Goal: Task Accomplishment & Management: Use online tool/utility

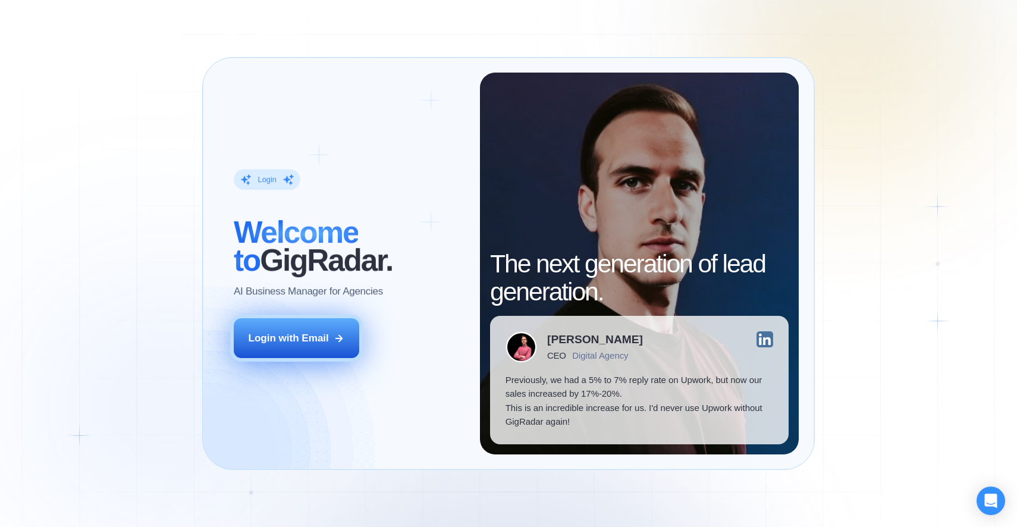
click at [326, 337] on div "Login with Email" at bounding box center [289, 338] width 80 height 14
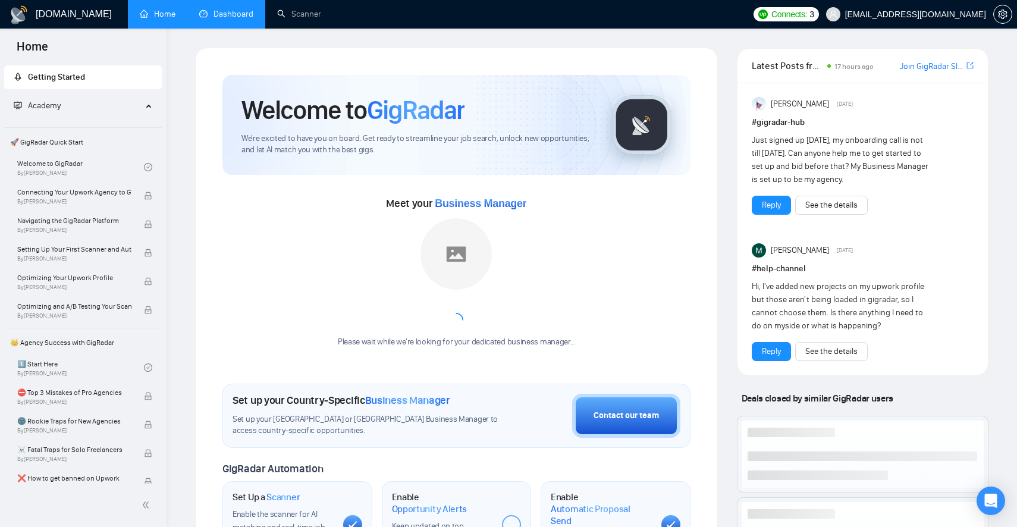
click at [227, 19] on link "Dashboard" at bounding box center [226, 14] width 54 height 10
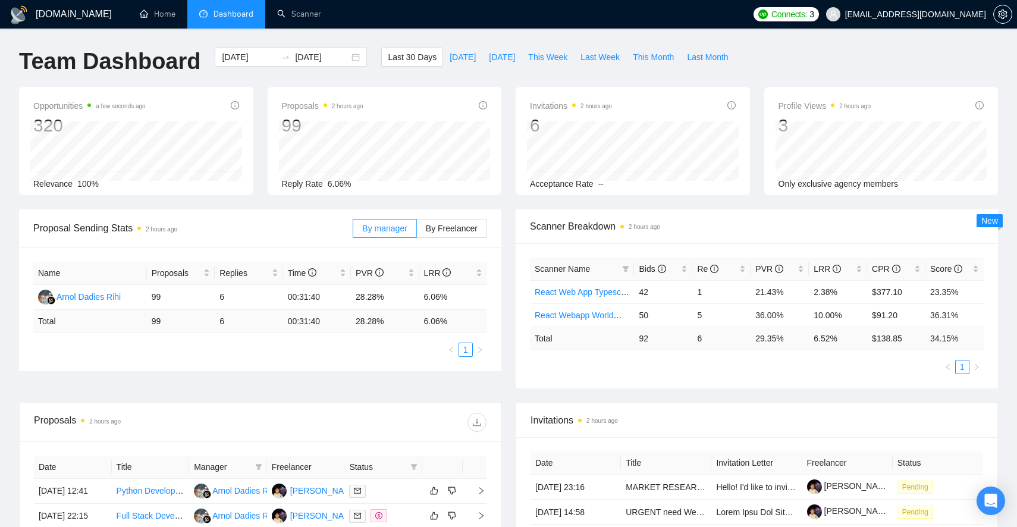
click at [949, 14] on span "[EMAIL_ADDRESS][DOMAIN_NAME]" at bounding box center [915, 14] width 141 height 0
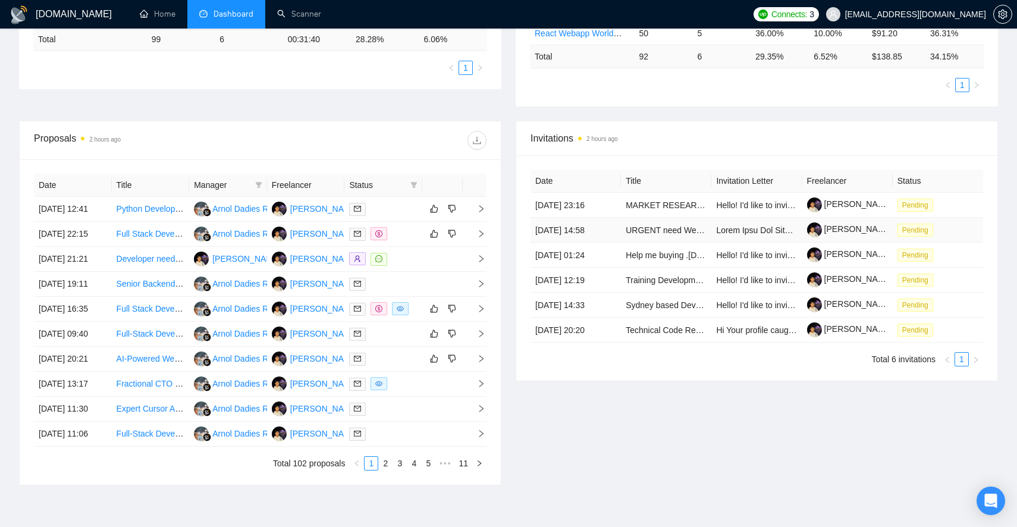
scroll to position [281, 0]
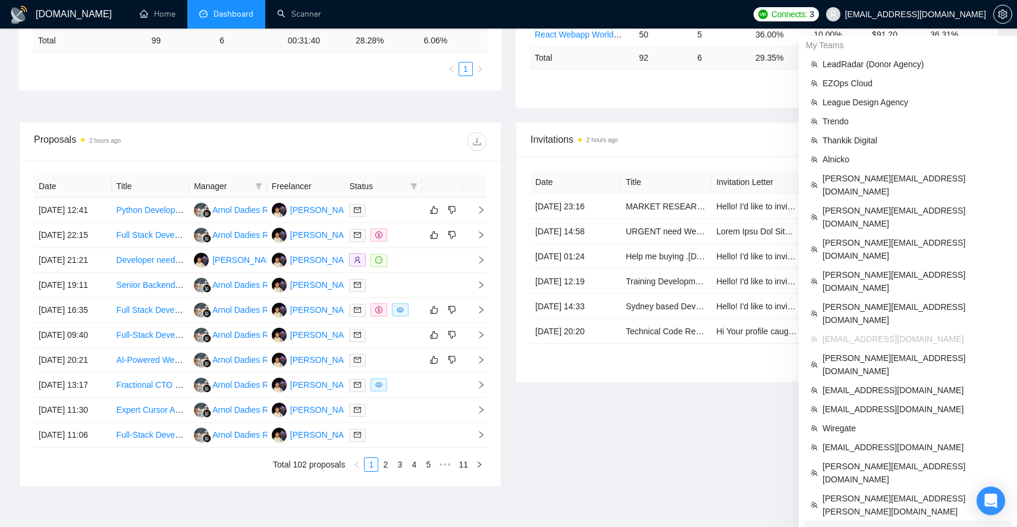
click at [857, 524] on span "[EMAIL_ADDRESS][DOMAIN_NAME]" at bounding box center [914, 530] width 183 height 13
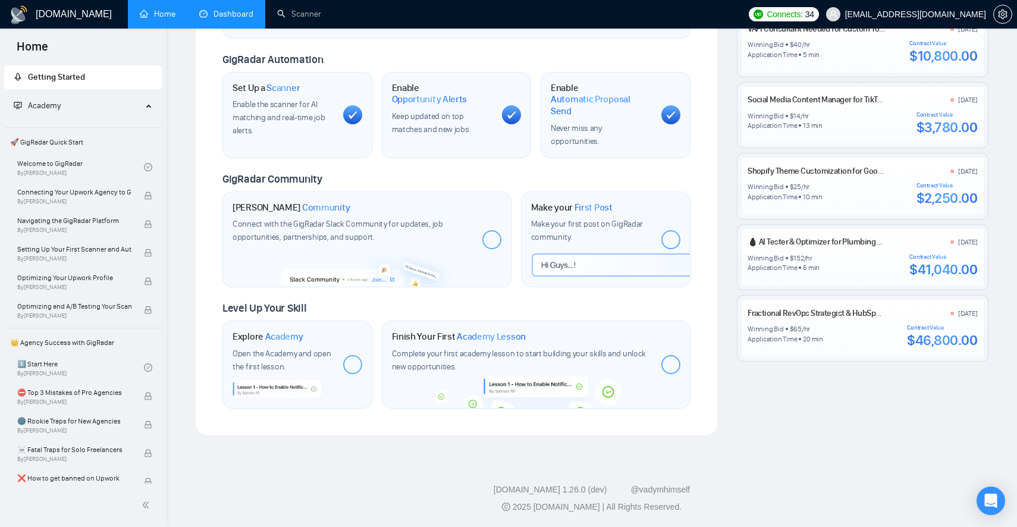
scroll to position [400, 0]
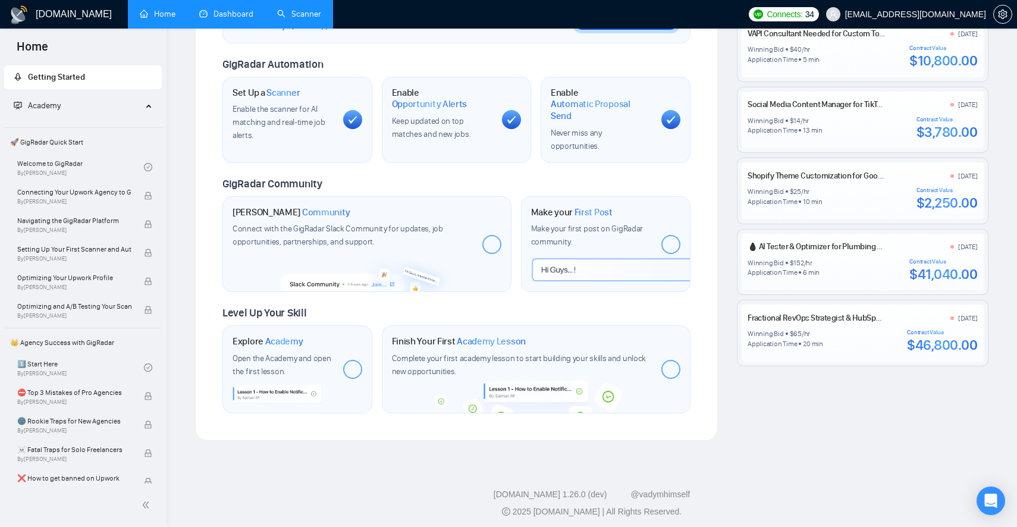
click at [302, 10] on link "Scanner" at bounding box center [299, 14] width 44 height 10
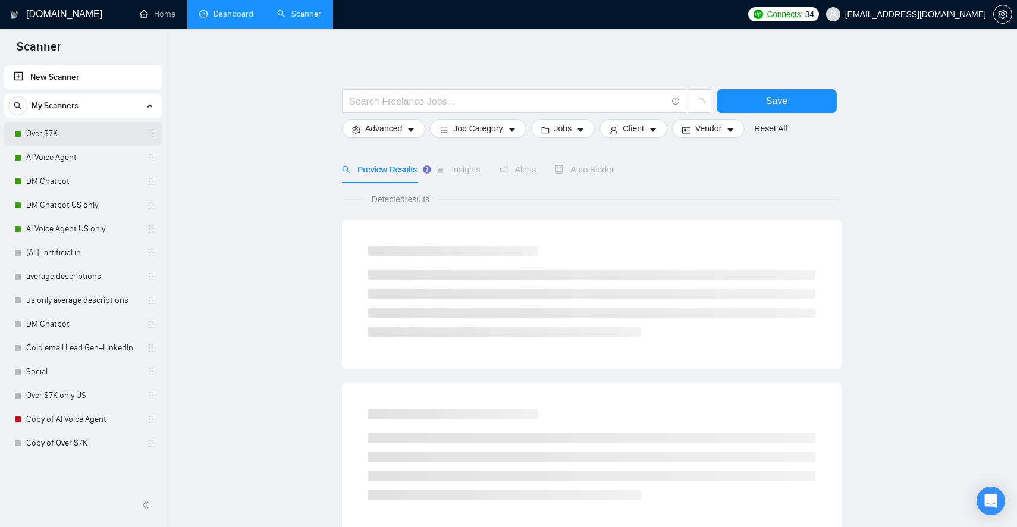
click at [77, 134] on link "Over $7K" at bounding box center [82, 134] width 113 height 24
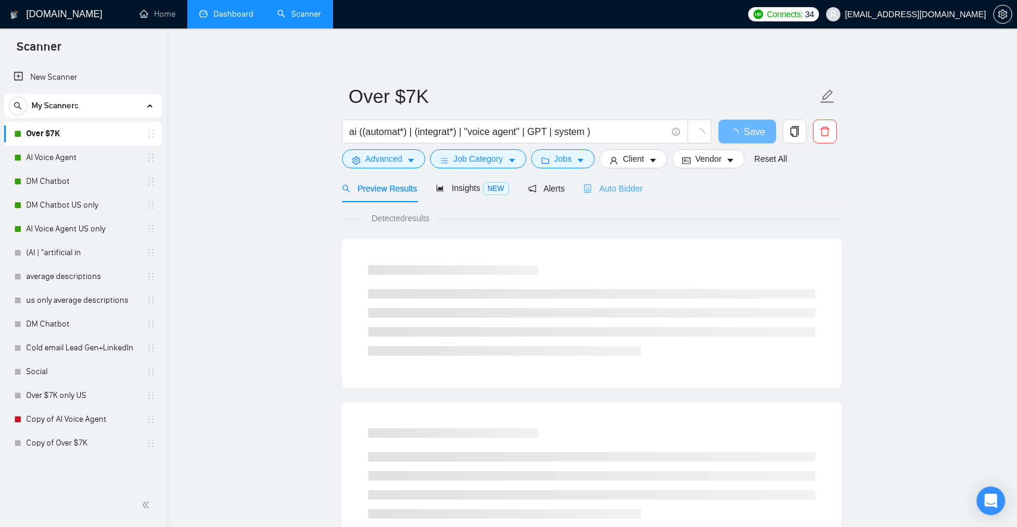
click at [617, 178] on div "Auto Bidder" at bounding box center [613, 188] width 59 height 28
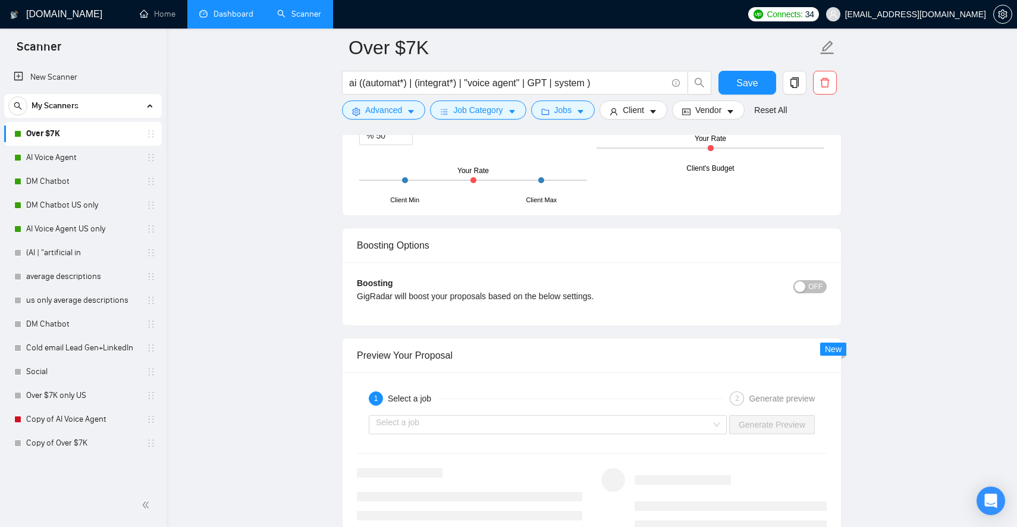
scroll to position [2039, 0]
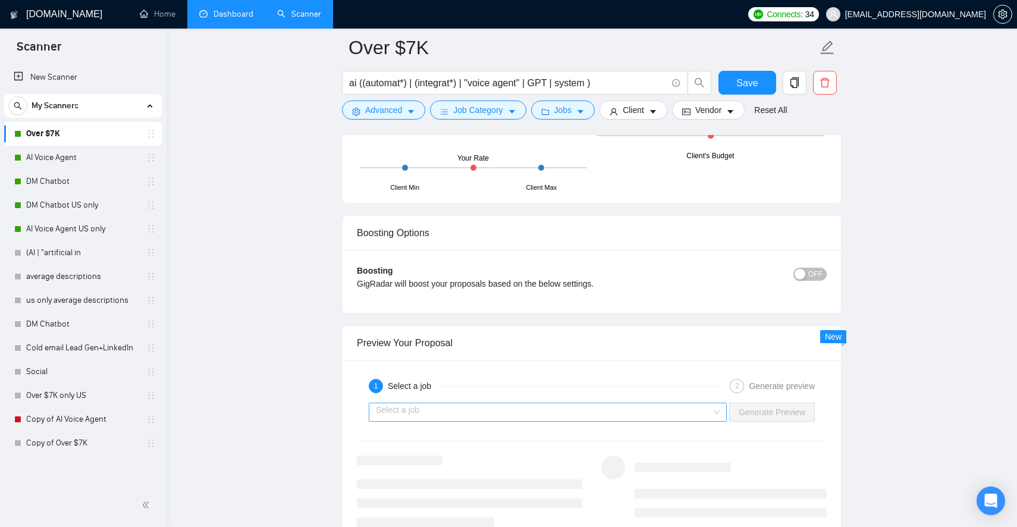
click at [679, 414] on input "search" at bounding box center [544, 412] width 336 height 18
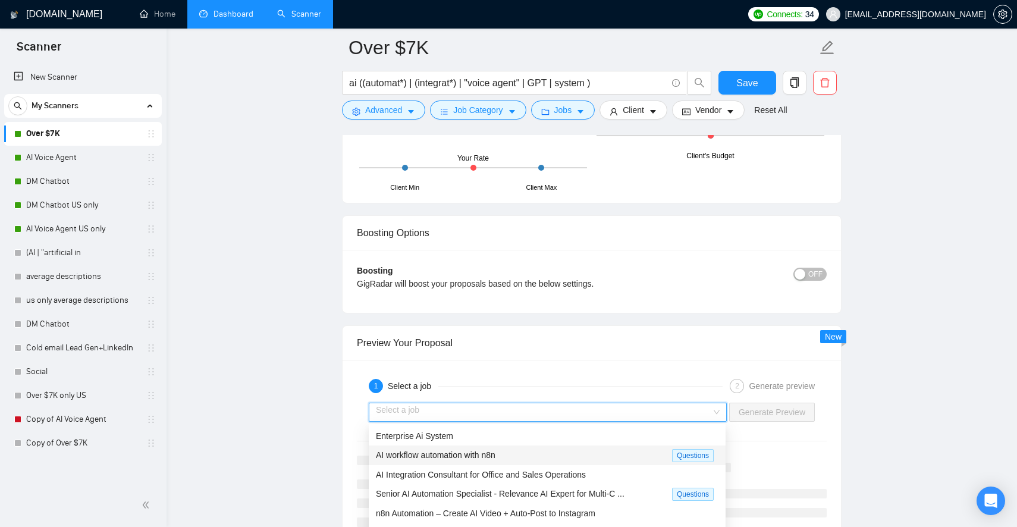
click at [613, 456] on div "AI workflow automation with n8n" at bounding box center [524, 456] width 296 height 14
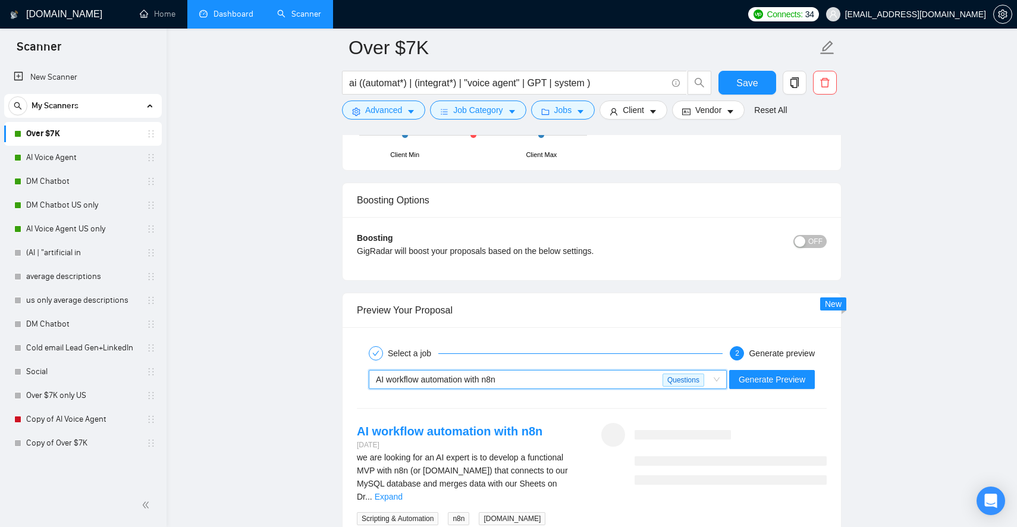
scroll to position [2073, 0]
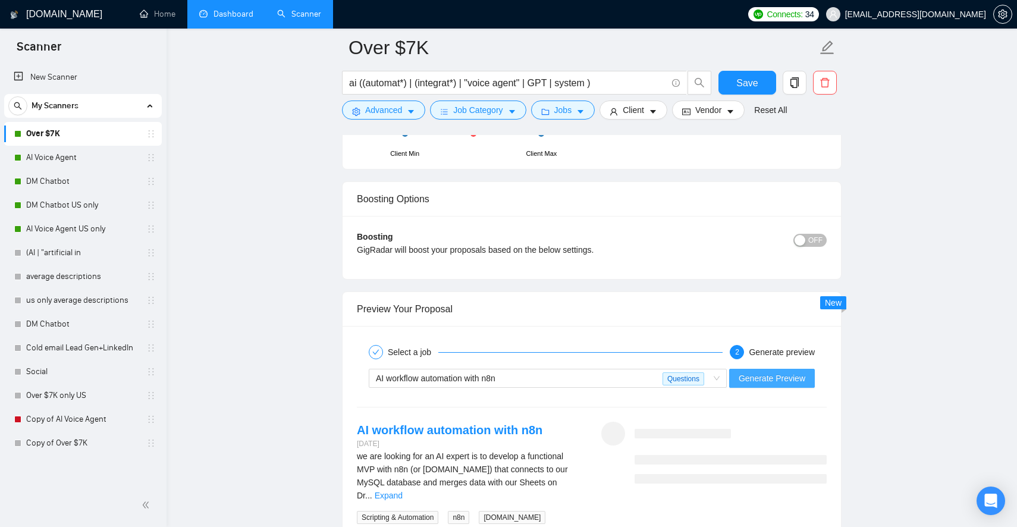
click at [744, 378] on span "Generate Preview" at bounding box center [772, 378] width 67 height 13
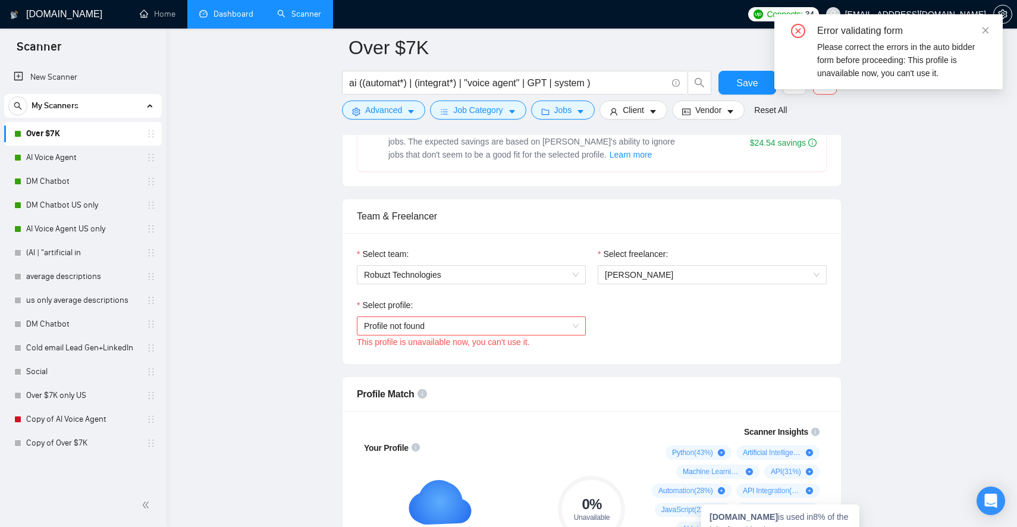
scroll to position [469, 0]
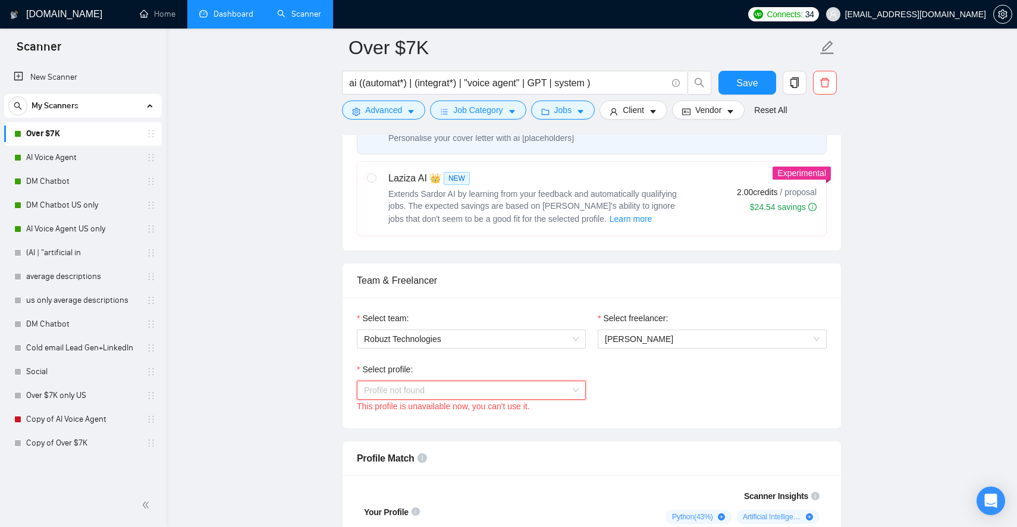
click at [510, 390] on span "Profile not found" at bounding box center [471, 390] width 215 height 18
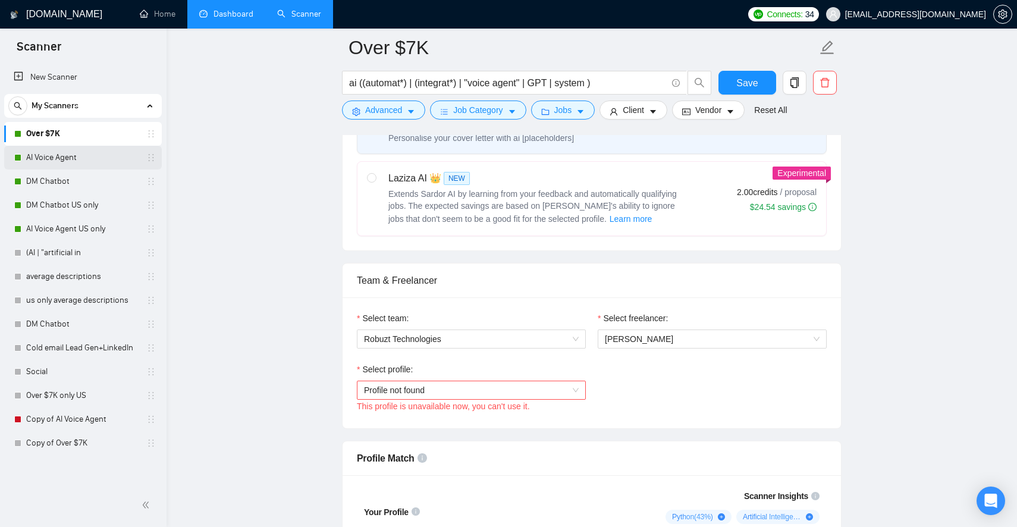
click at [104, 152] on link "AI Voice Agent" at bounding box center [82, 158] width 113 height 24
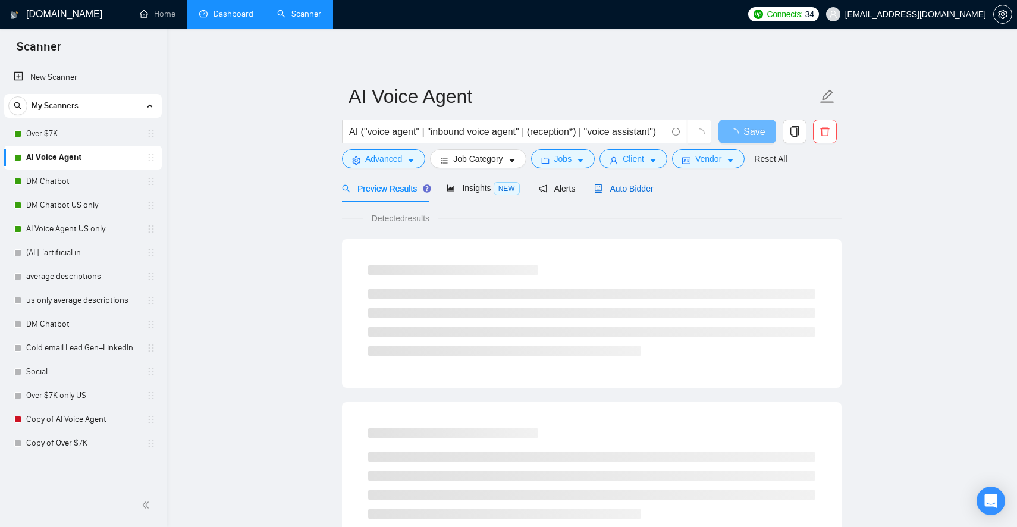
click at [631, 192] on span "Auto Bidder" at bounding box center [623, 189] width 59 height 10
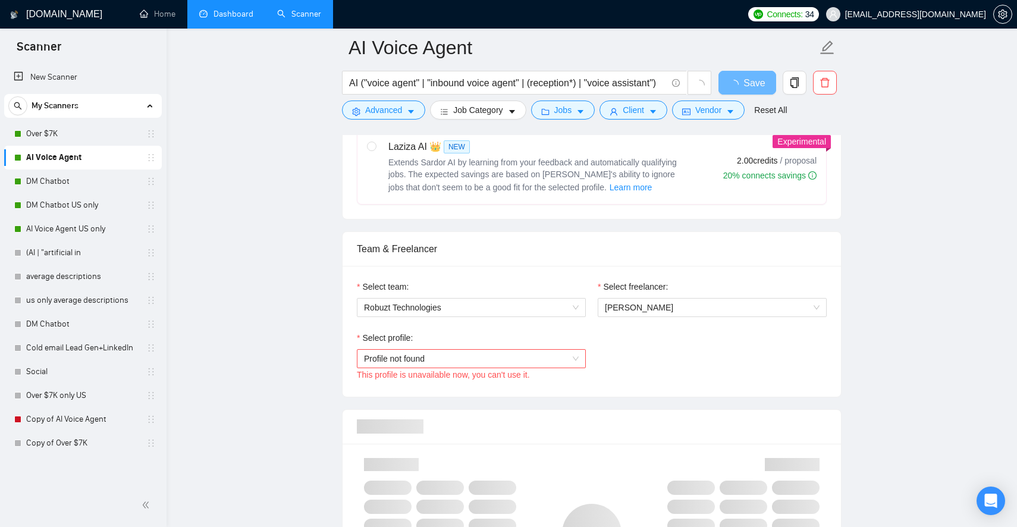
scroll to position [507, 0]
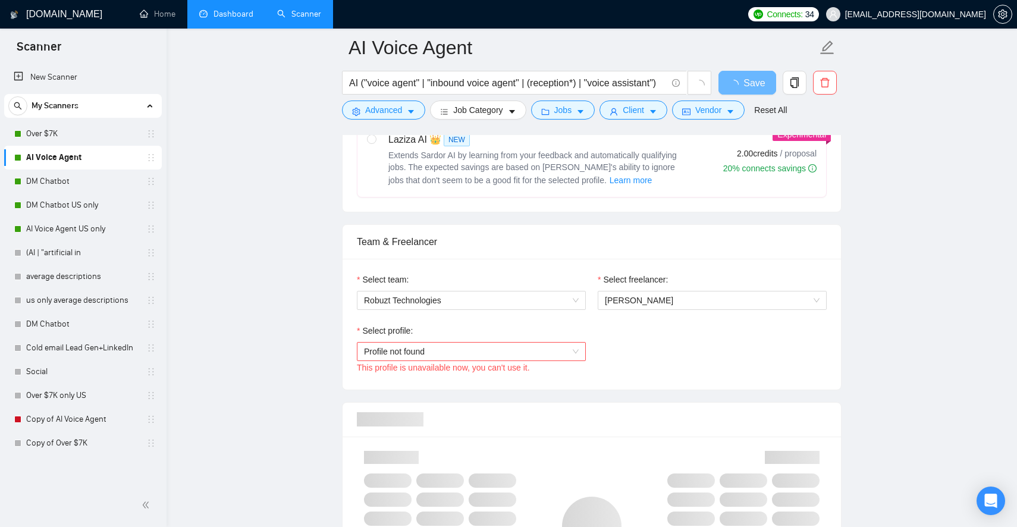
click at [519, 350] on span "Profile not found" at bounding box center [471, 352] width 215 height 18
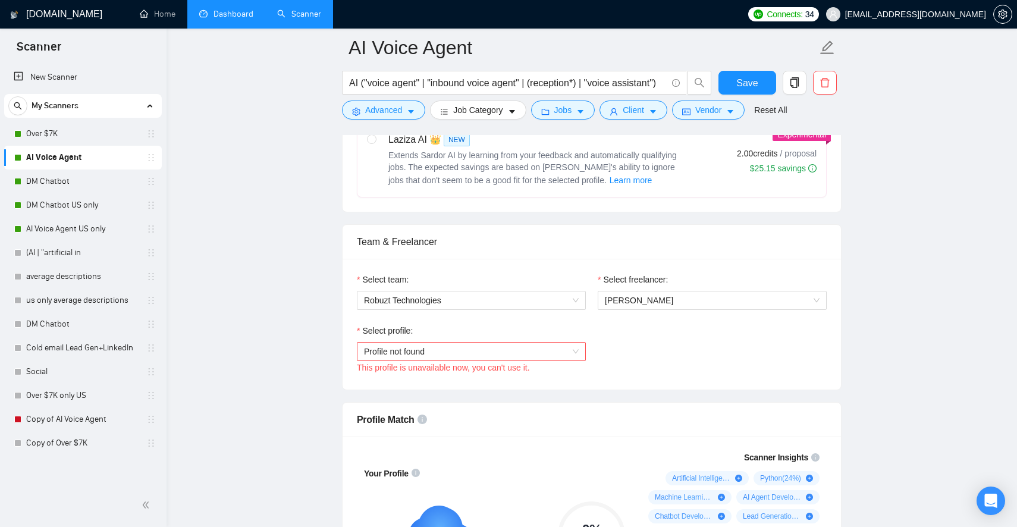
click at [99, 183] on link "DM Chatbot" at bounding box center [82, 182] width 113 height 24
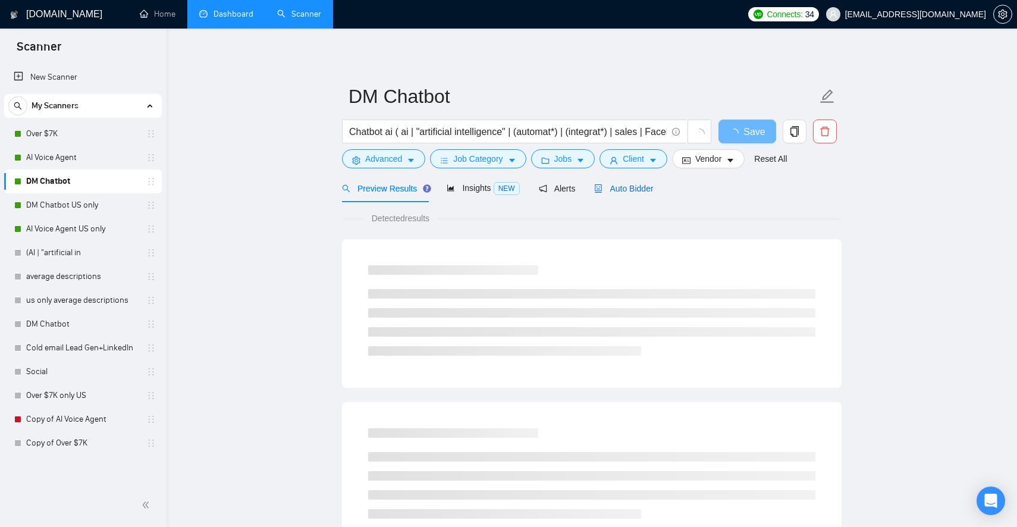
click at [642, 188] on span "Auto Bidder" at bounding box center [623, 189] width 59 height 10
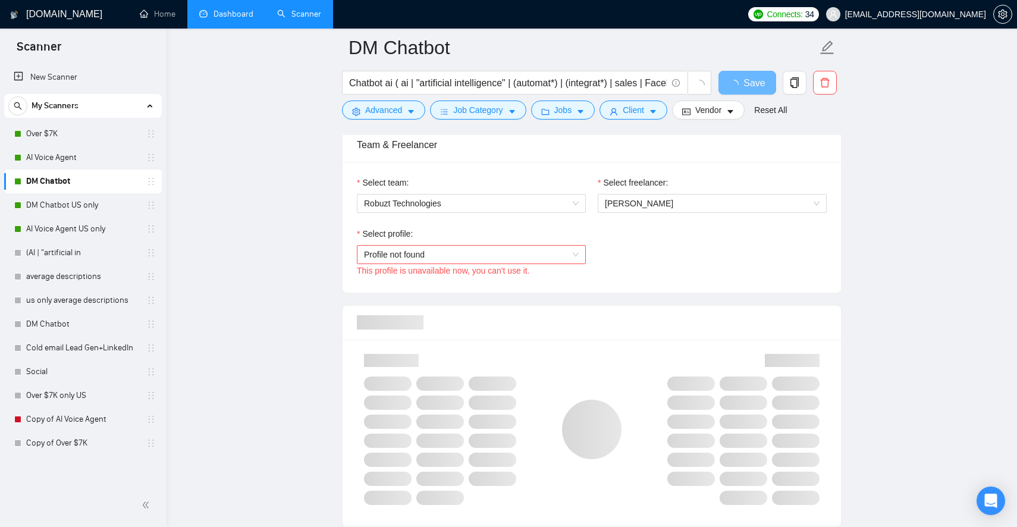
scroll to position [616, 0]
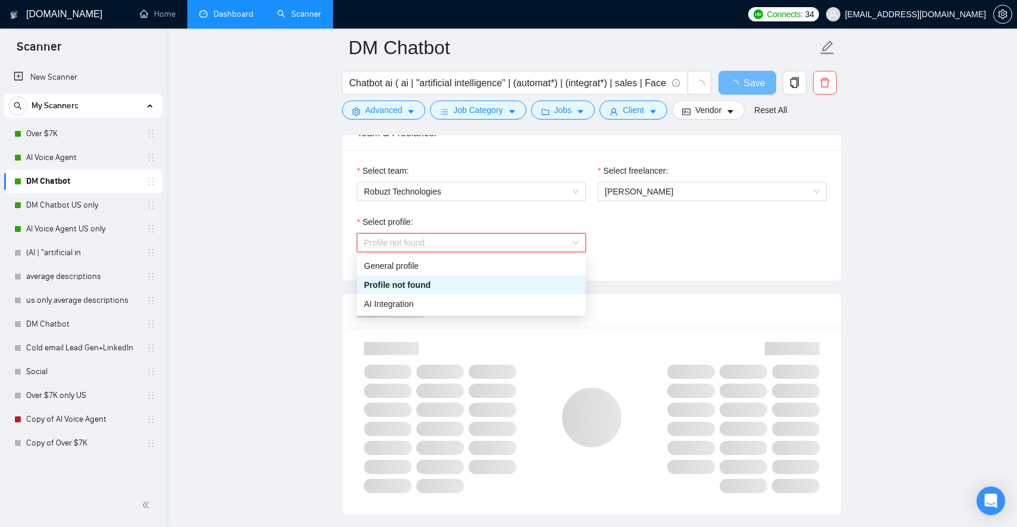
click at [516, 241] on span "Profile not found" at bounding box center [471, 243] width 215 height 18
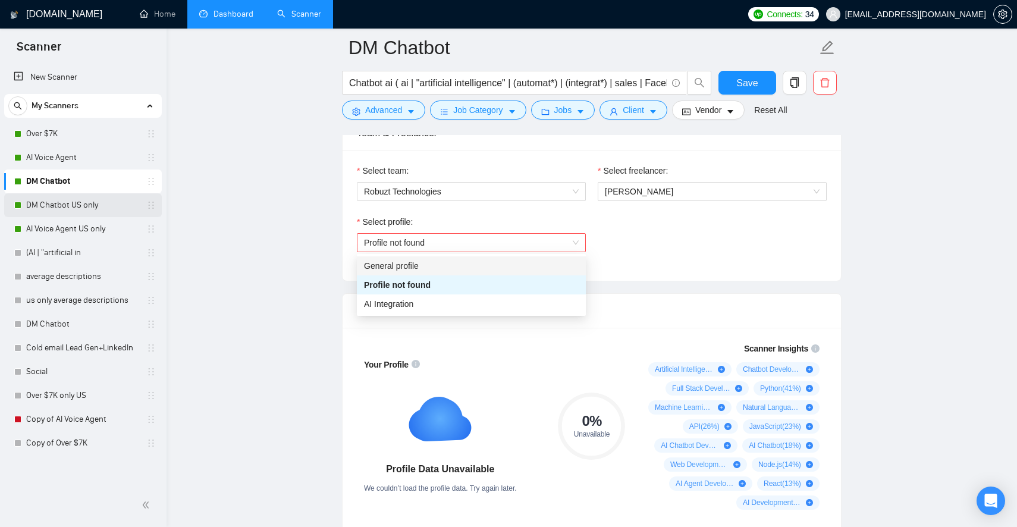
click at [98, 204] on link "DM Chatbot US only" at bounding box center [82, 205] width 113 height 24
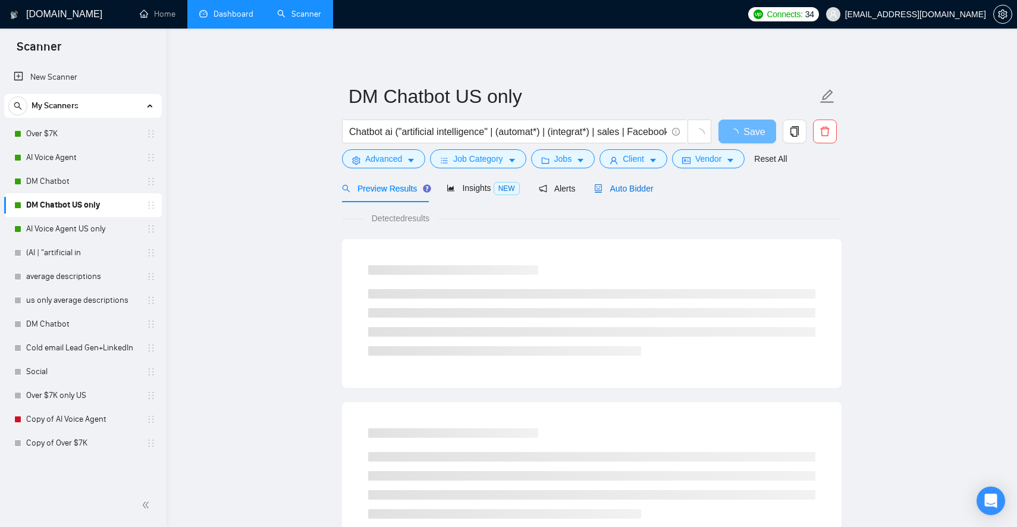
click at [623, 191] on span "Auto Bidder" at bounding box center [623, 189] width 59 height 10
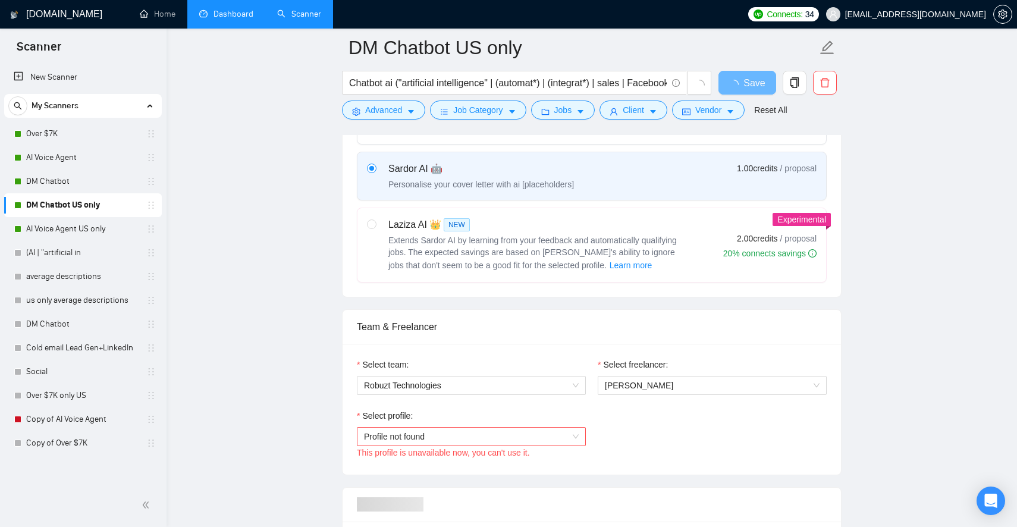
scroll to position [430, 0]
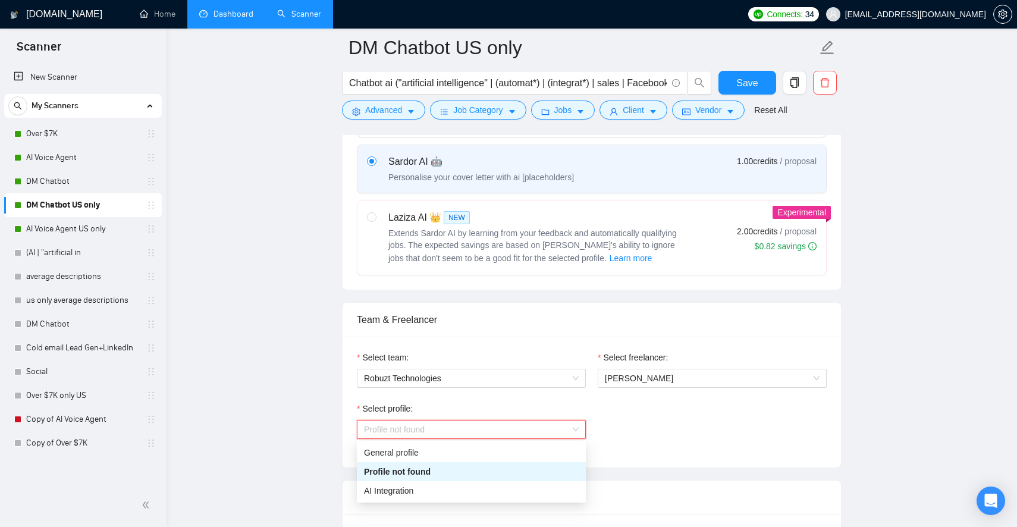
click at [485, 430] on span "Profile not found" at bounding box center [471, 430] width 215 height 18
click at [85, 221] on link "AI Voice Agent US only" at bounding box center [82, 229] width 113 height 24
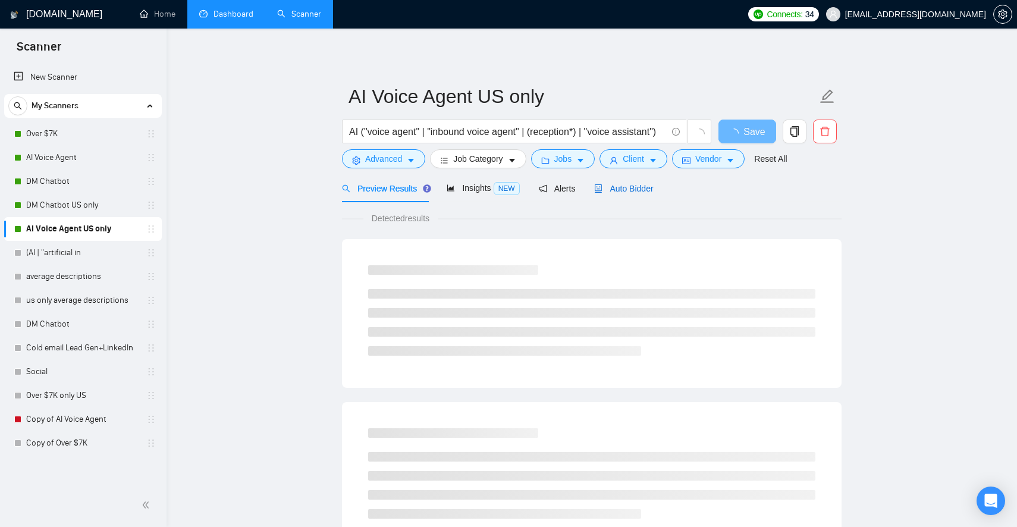
click at [633, 184] on span "Auto Bidder" at bounding box center [623, 189] width 59 height 10
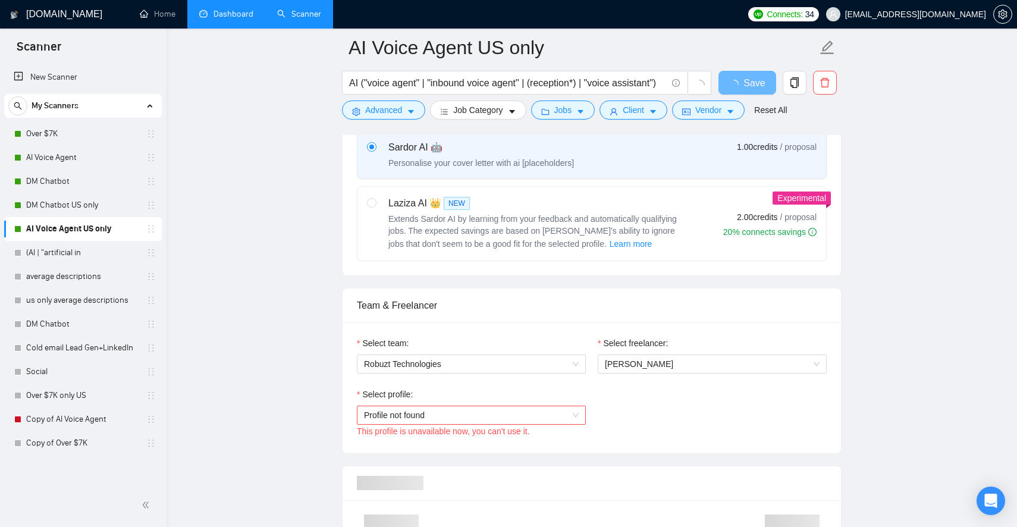
scroll to position [453, 0]
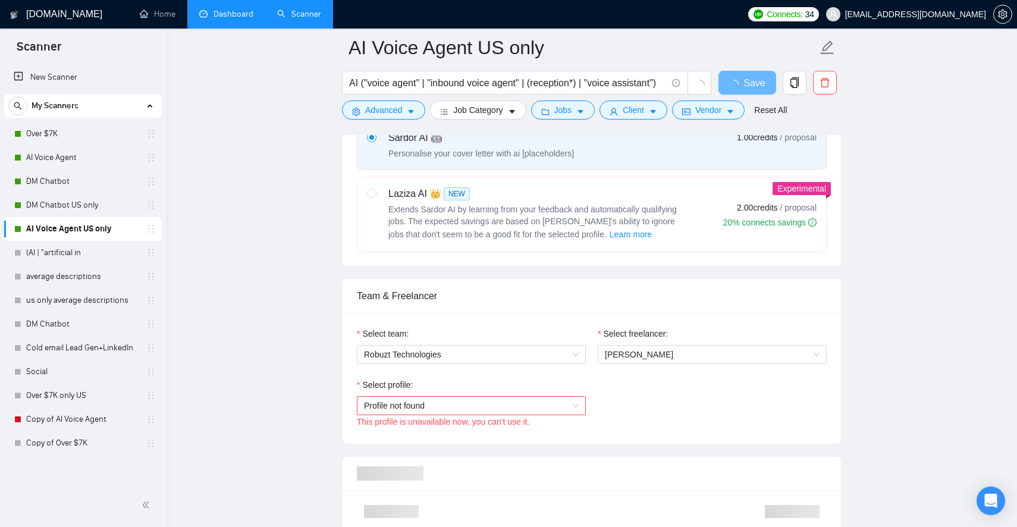
click at [479, 400] on span "Profile not found" at bounding box center [471, 406] width 215 height 18
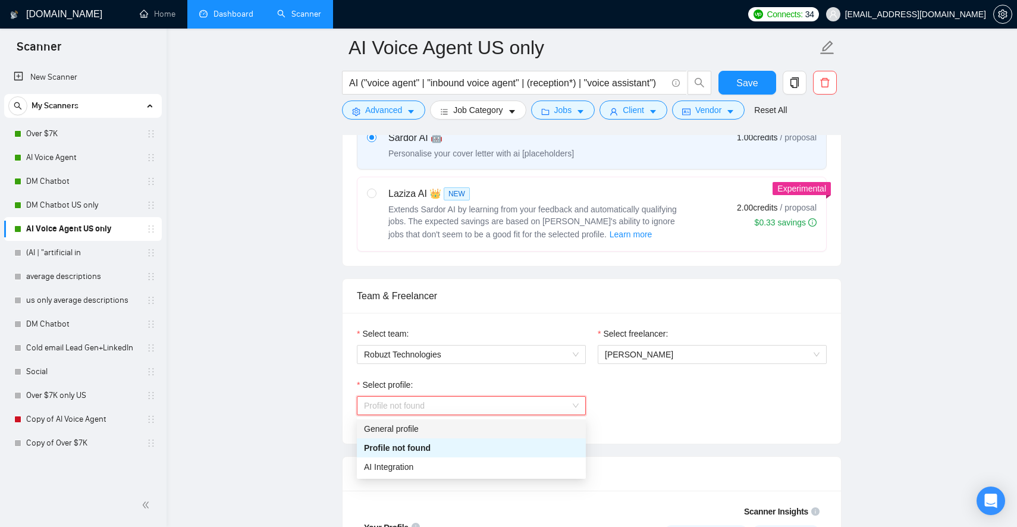
click at [450, 430] on div "General profile" at bounding box center [471, 428] width 215 height 13
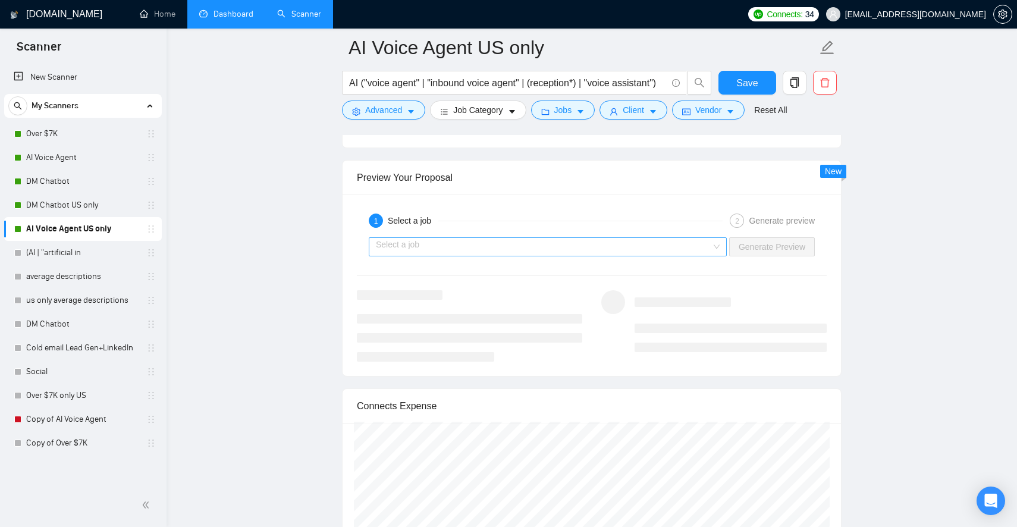
scroll to position [2208, 0]
click at [616, 246] on input "search" at bounding box center [544, 245] width 336 height 18
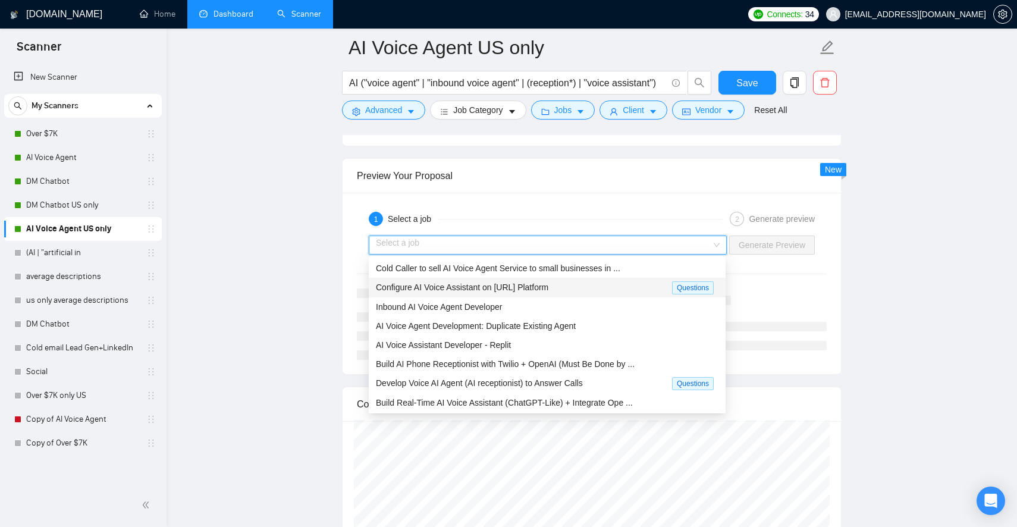
click at [603, 285] on div "Configure AI Voice Assistant on [URL] Platform" at bounding box center [524, 288] width 296 height 14
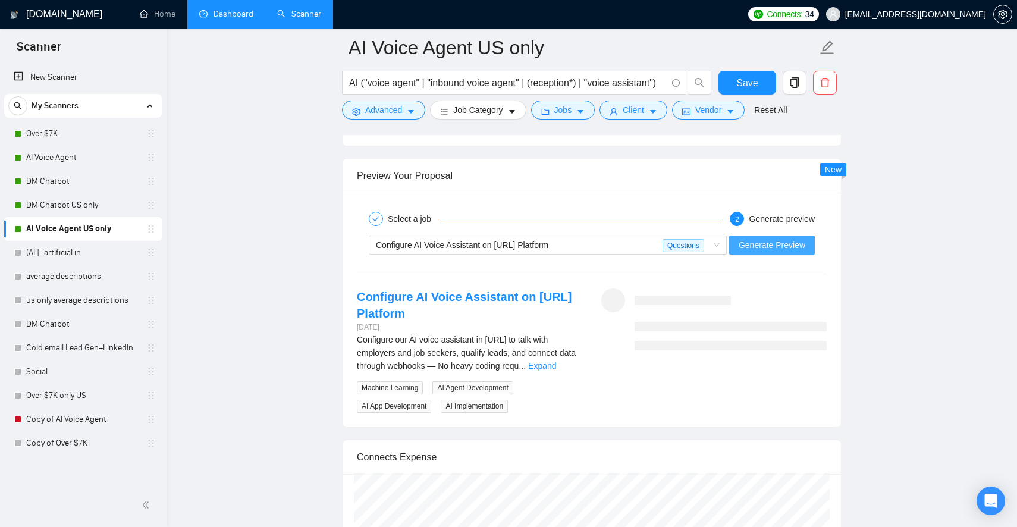
click at [760, 244] on span "Generate Preview" at bounding box center [772, 245] width 67 height 13
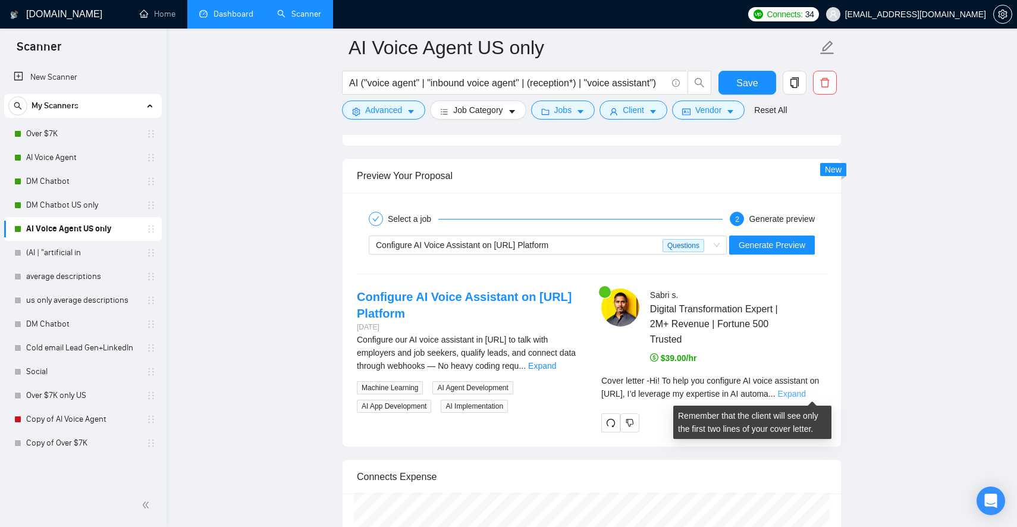
click at [803, 393] on link "Expand" at bounding box center [792, 394] width 28 height 10
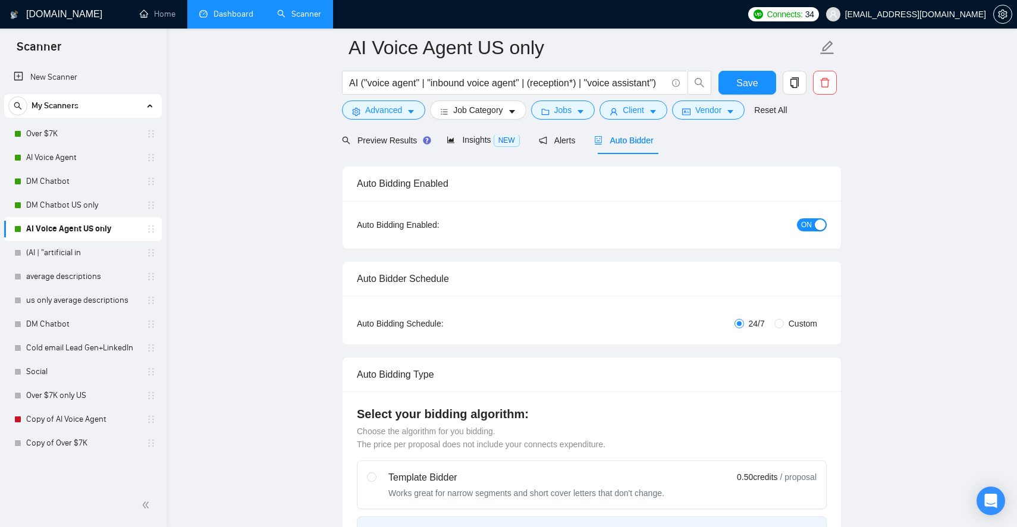
scroll to position [0, 0]
